Goal: Task Accomplishment & Management: Manage account settings

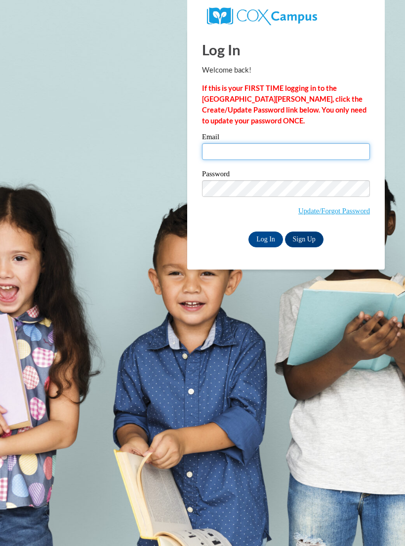
click at [314, 152] on input "Email" at bounding box center [286, 151] width 168 height 17
type input "lexii124@yahoo.com"
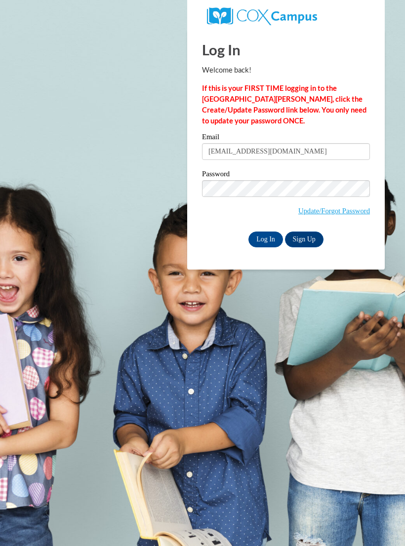
click at [266, 238] on input "Log In" at bounding box center [265, 239] width 35 height 16
click at [271, 243] on input "Log In" at bounding box center [265, 239] width 35 height 16
click at [282, 265] on div "Log In Welcome back! If this is your FIRST TIME logging in to the NEW Cox Campu…" at bounding box center [286, 150] width 212 height 240
click at [264, 242] on input "Log In" at bounding box center [265, 239] width 35 height 16
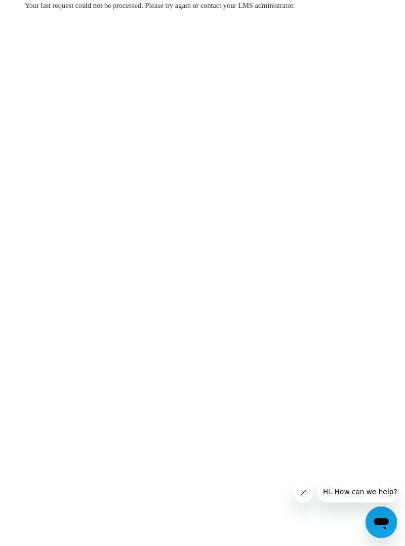
click at [293, 490] on body "Your last request could not be processed. Please try again or contact your LMS …" at bounding box center [202, 273] width 405 height 546
click at [293, 492] on body "Your last request could not be processed. Please try again or contact your LMS …" at bounding box center [202, 273] width 405 height 546
click at [297, 488] on button "Close message from company" at bounding box center [303, 493] width 20 height 20
